Goal: Transaction & Acquisition: Obtain resource

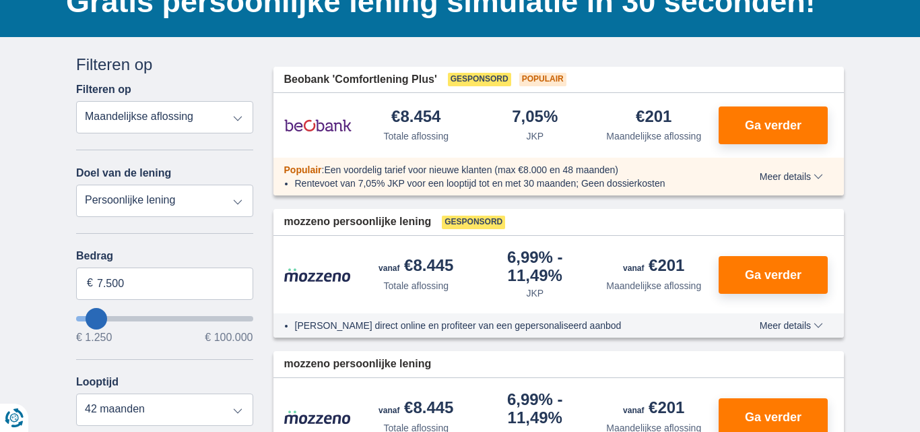
scroll to position [121, 0]
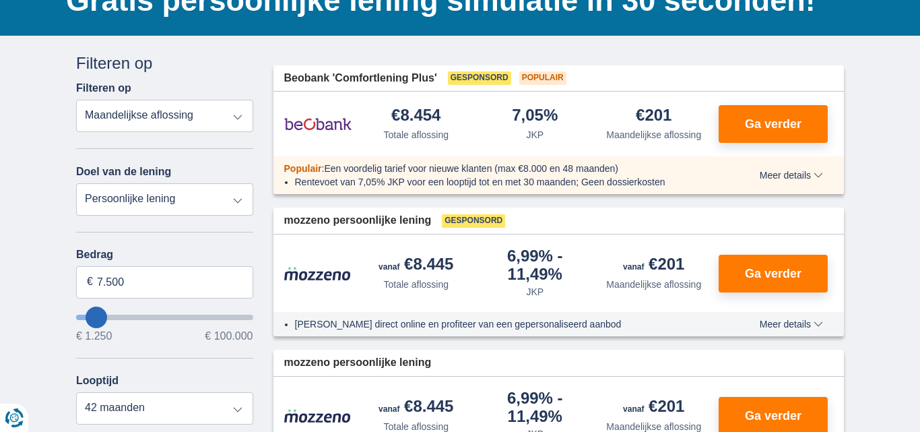
click at [243, 197] on select "Persoonlijke lening Auto Moto / fiets Mobilhome / caravan Renovatie Energie Sch…" at bounding box center [164, 199] width 177 height 32
select select "debtConsolidation"
click at [76, 183] on select "Persoonlijke lening Auto Moto / fiets Mobilhome / caravan Renovatie Energie Sch…" at bounding box center [164, 199] width 177 height 32
type input "10.000"
type input "10250"
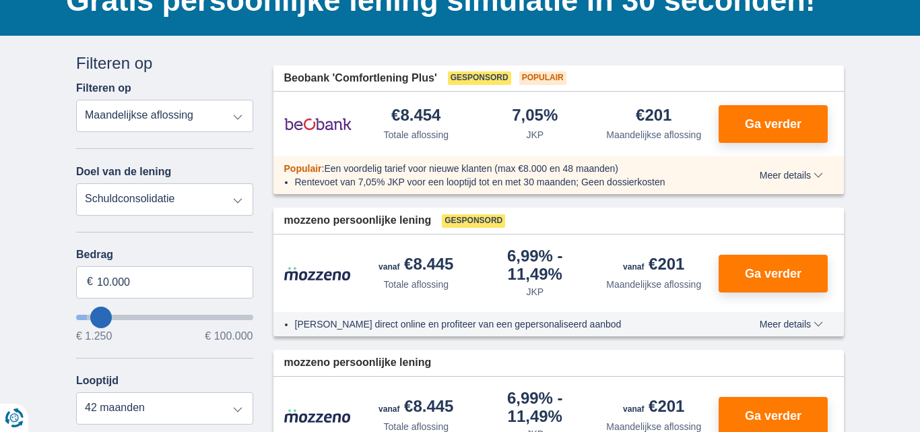
select select "48"
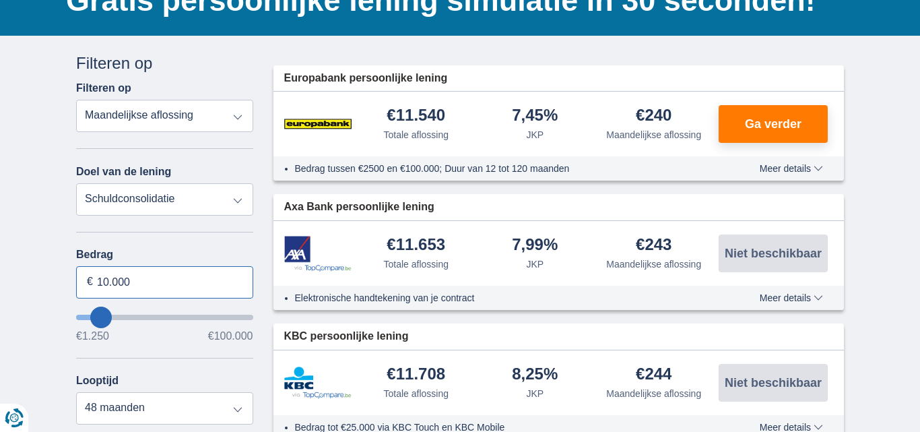
click at [100, 283] on input "10.000" at bounding box center [164, 282] width 177 height 32
drag, startPoint x: 143, startPoint y: 282, endPoint x: 98, endPoint y: 280, distance: 45.2
click at [98, 280] on input "10.000" at bounding box center [164, 282] width 177 height 32
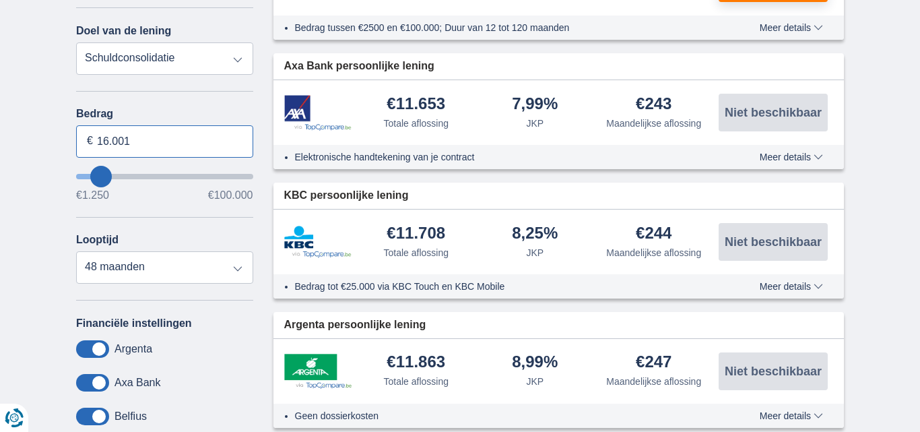
scroll to position [319, 0]
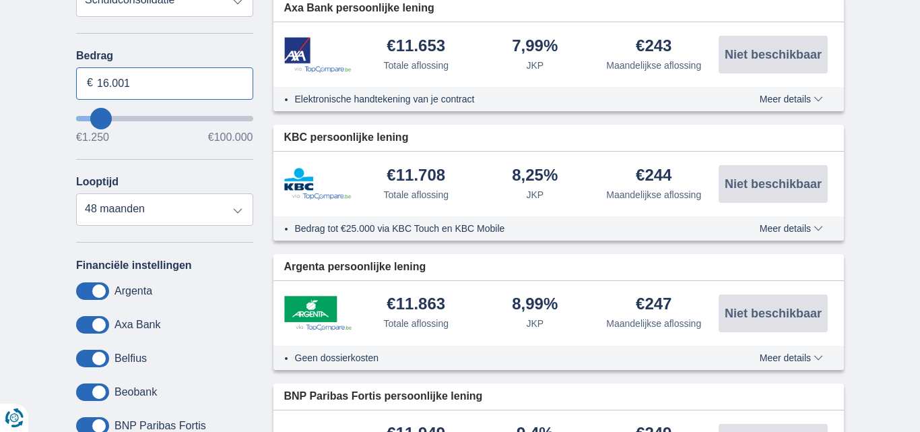
type input "16.001"
click at [240, 211] on select "12 maanden 18 maanden 24 maanden 30 maanden 36 maanden 42 maanden 48 maanden" at bounding box center [164, 209] width 177 height 32
type input "16250"
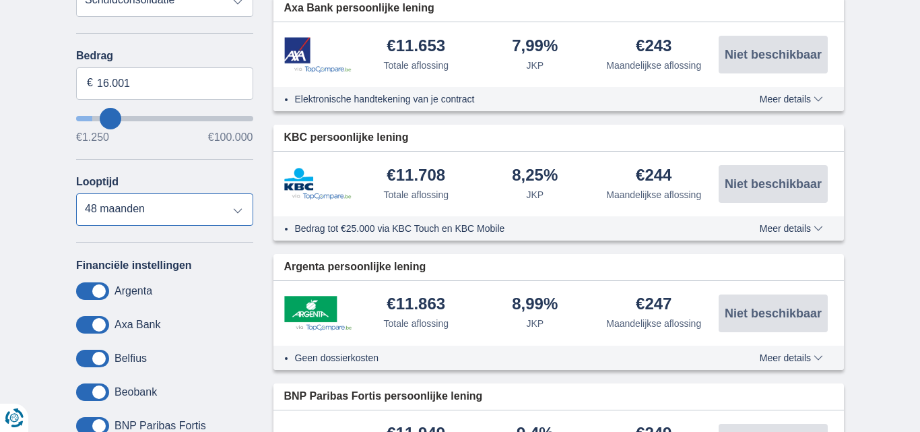
select select "84"
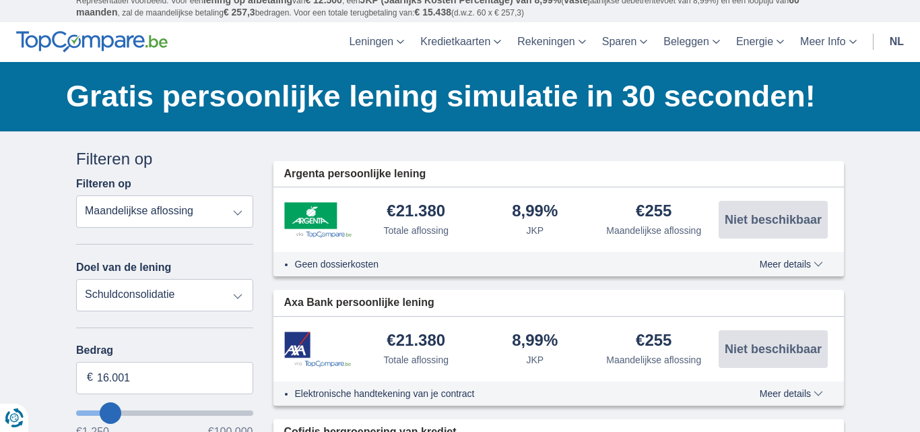
scroll to position [0, 0]
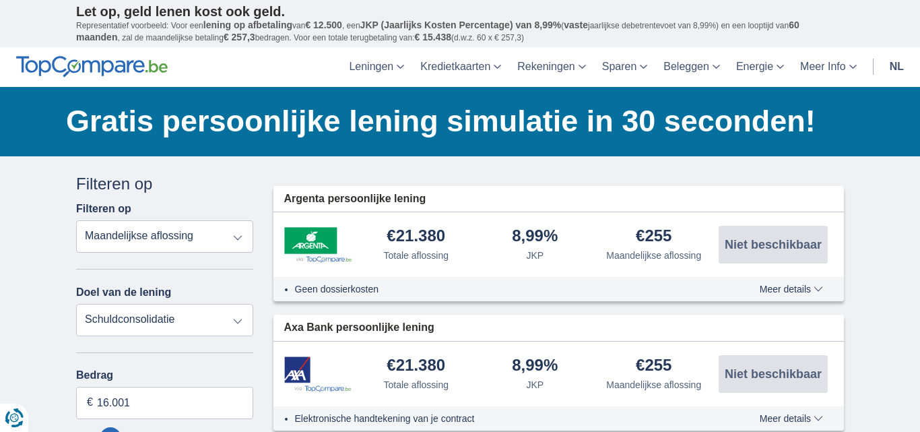
click at [244, 317] on select "Persoonlijke lening Auto Moto / fiets Mobilhome / caravan Renovatie Energie Sch…" at bounding box center [164, 320] width 177 height 32
select select "personalLoan"
click at [76, 304] on select "Persoonlijke lening Auto Moto / fiets Mobilhome / caravan Renovatie Energie Sch…" at bounding box center [164, 320] width 177 height 32
type input "7.500"
type input "7250"
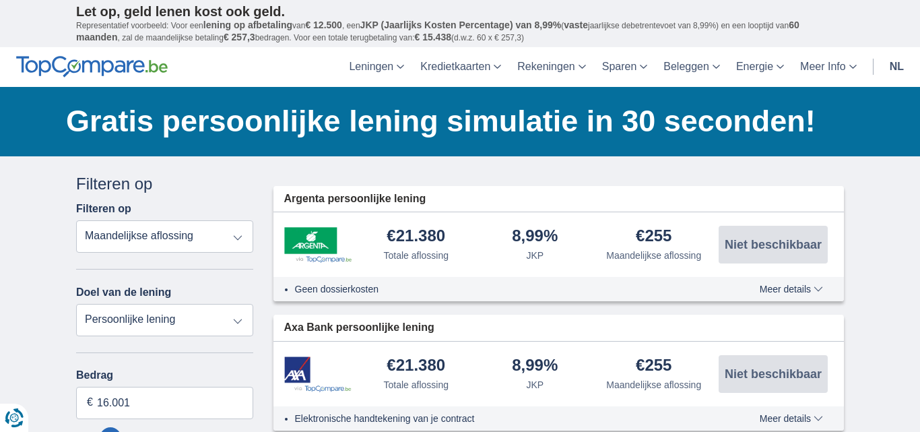
select select "42"
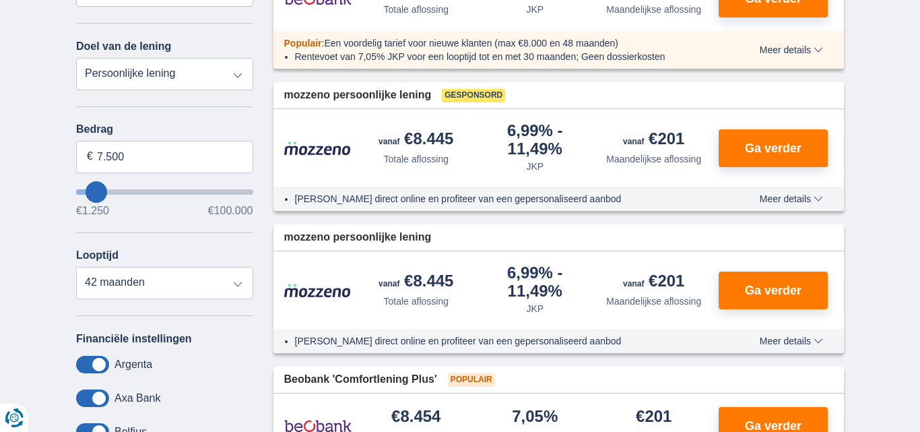
scroll to position [241, 0]
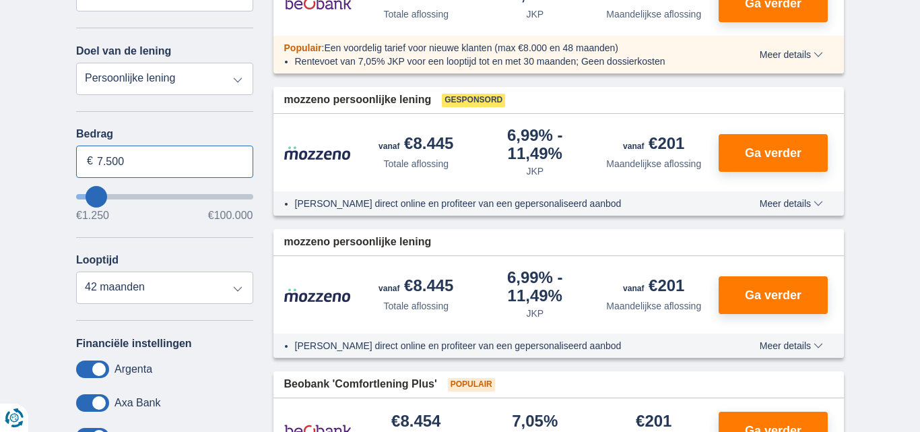
drag, startPoint x: 125, startPoint y: 164, endPoint x: 94, endPoint y: 162, distance: 31.0
click at [94, 162] on input "7.500" at bounding box center [164, 161] width 177 height 32
type input "16.000"
click at [236, 289] on select "12 maanden 18 maanden 24 maanden 30 maanden 36 maanden 42 maanden" at bounding box center [164, 287] width 177 height 32
type input "16250"
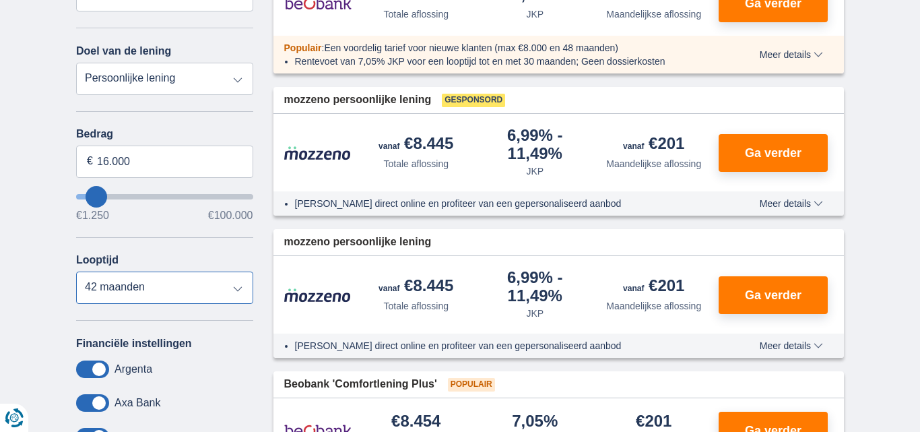
select select "84"
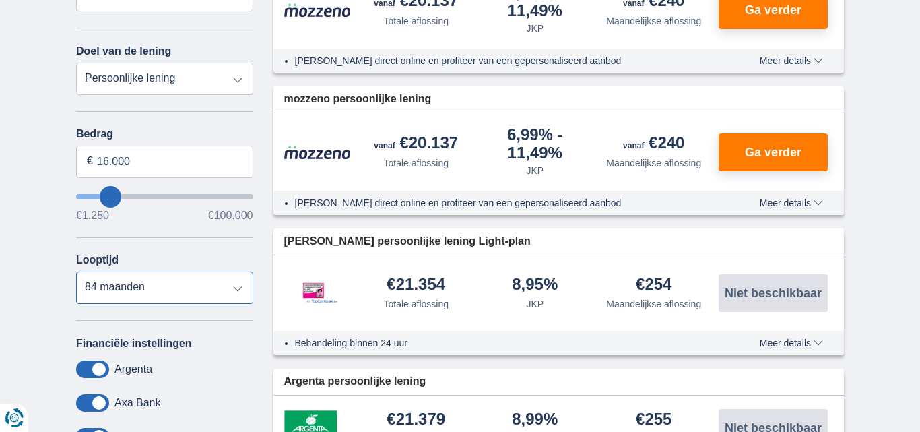
click at [76, 271] on select "12 maanden 18 maanden 24 maanden 30 maanden 36 maanden 42 maanden 48 maanden 60…" at bounding box center [164, 287] width 177 height 32
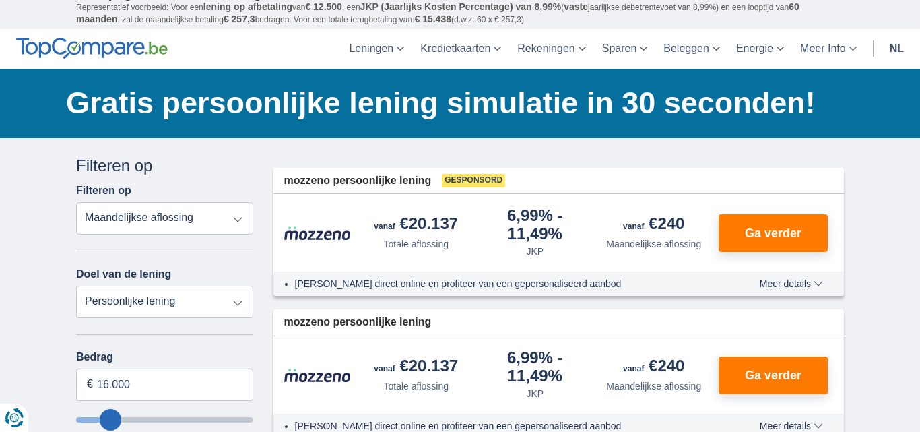
scroll to position [0, 0]
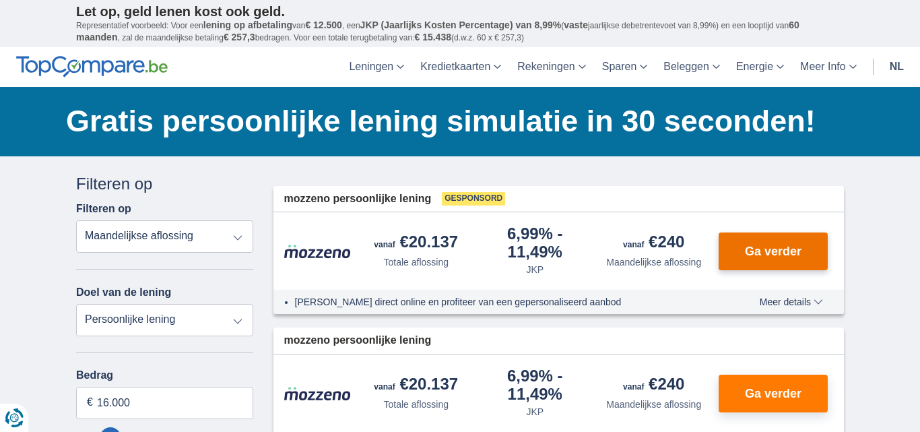
click at [776, 248] on span "Ga verder" at bounding box center [773, 251] width 57 height 12
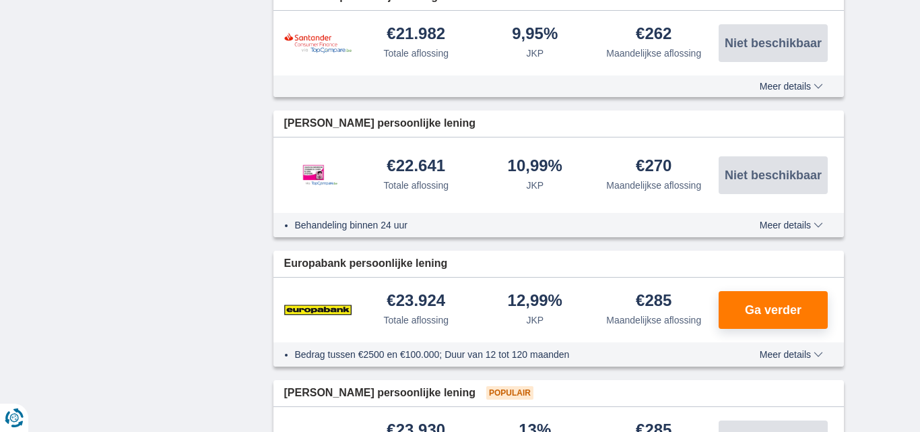
scroll to position [1039, 0]
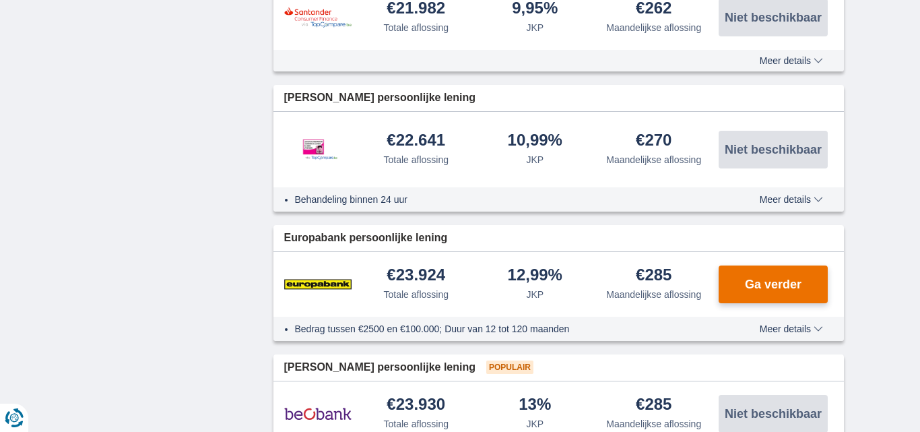
click at [794, 281] on span "Ga verder" at bounding box center [773, 284] width 57 height 12
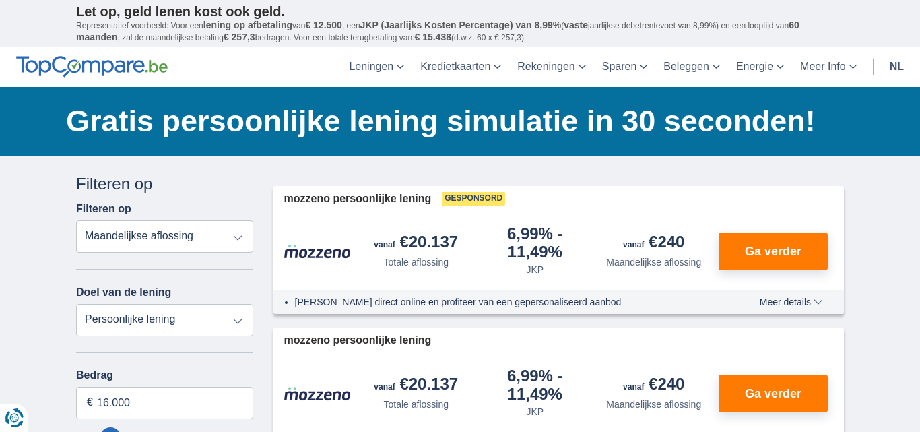
scroll to position [121, 0]
